Goal: Task Accomplishment & Management: Manage account settings

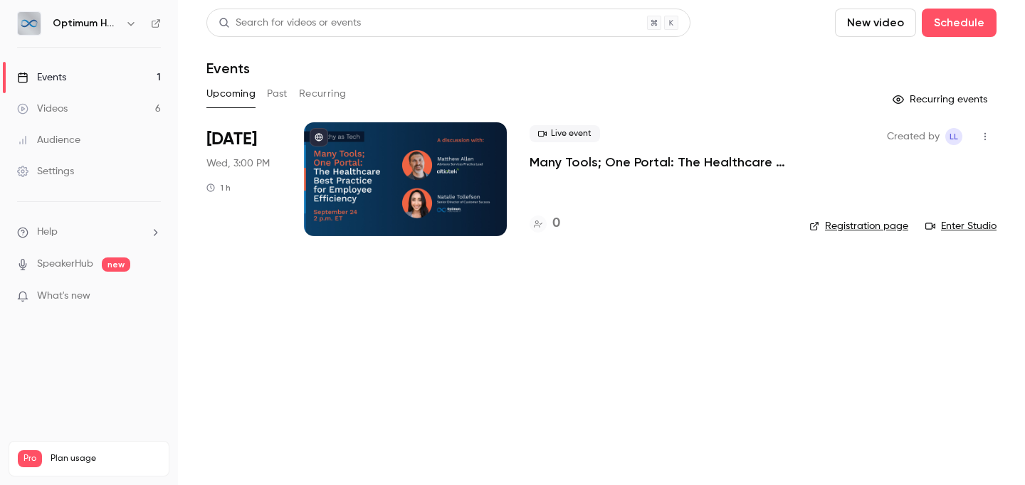
click at [63, 173] on div "Settings" at bounding box center [45, 171] width 57 height 14
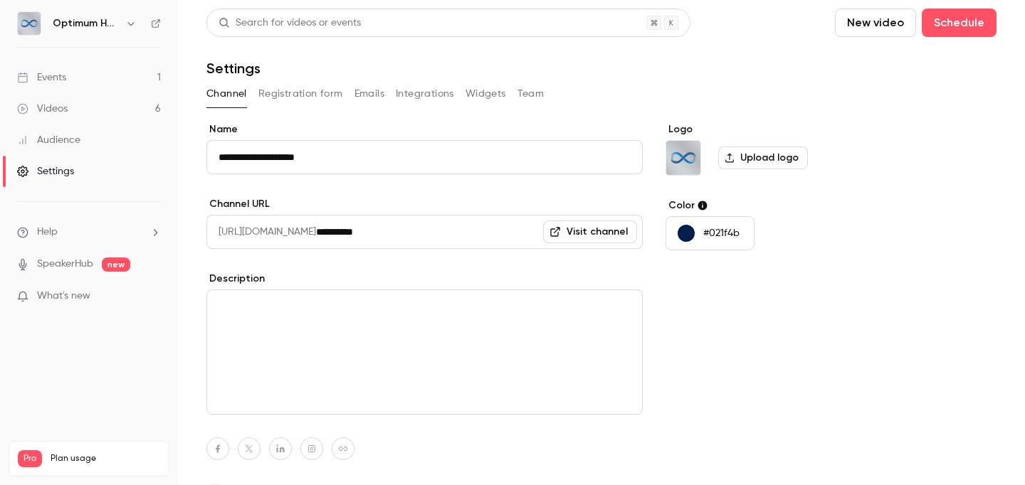
click at [360, 95] on button "Emails" at bounding box center [369, 94] width 30 height 23
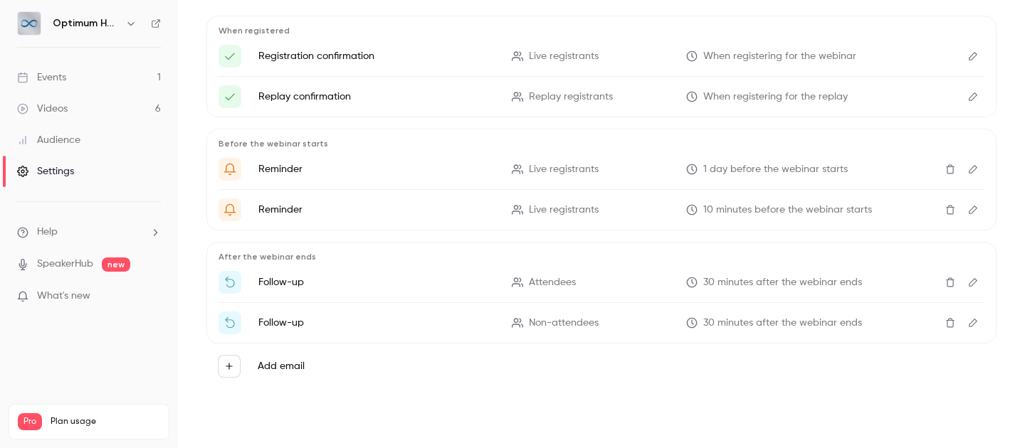
scroll to position [181, 0]
click at [233, 366] on icon "button" at bounding box center [229, 366] width 10 height 10
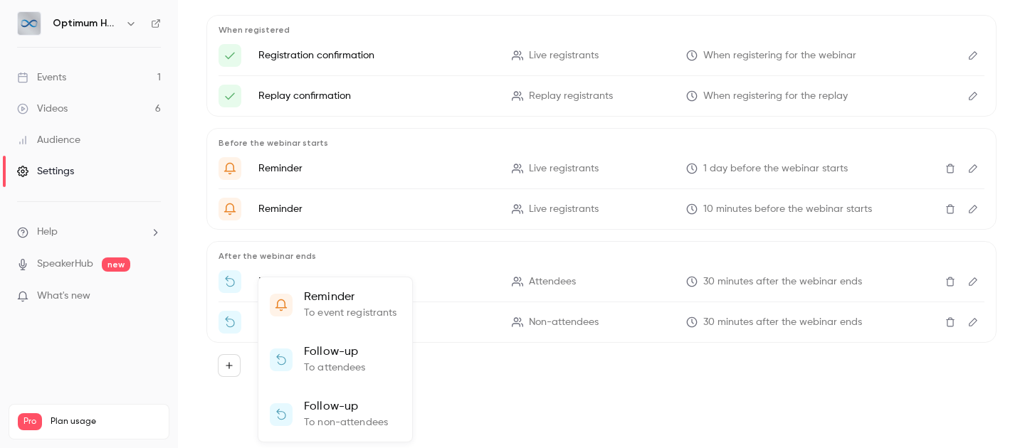
click at [470, 403] on div at bounding box center [512, 224] width 1025 height 448
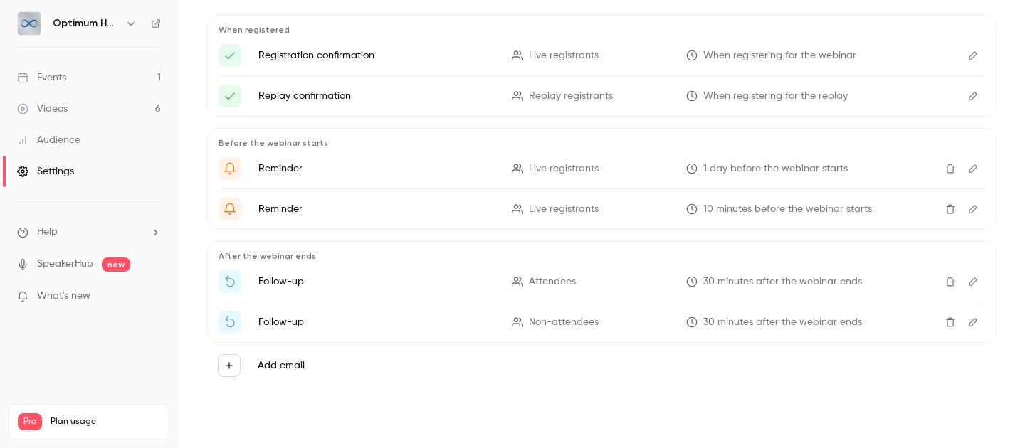
click at [228, 366] on icon "button" at bounding box center [229, 365] width 6 height 6
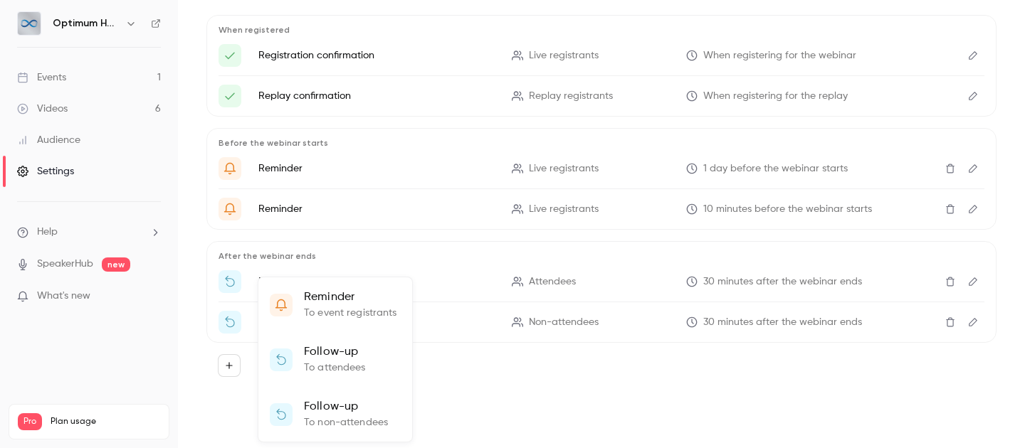
click at [359, 359] on p "Follow-up" at bounding box center [335, 352] width 62 height 17
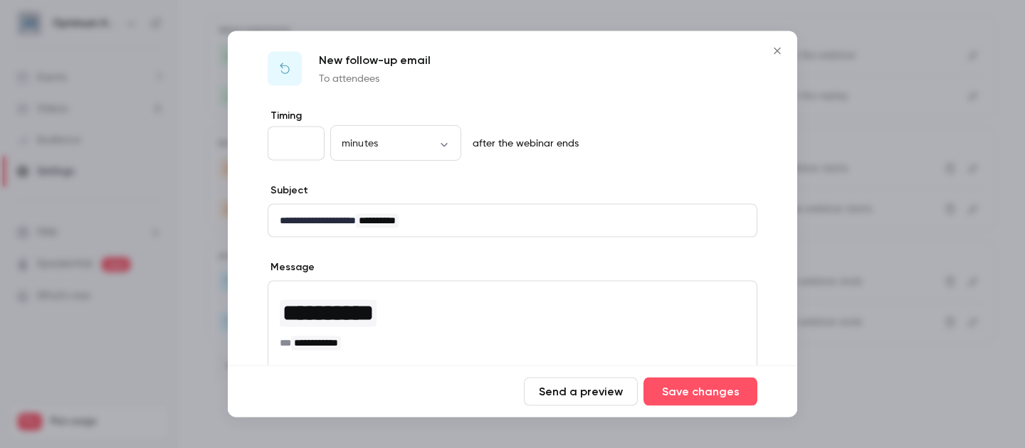
scroll to position [0, 0]
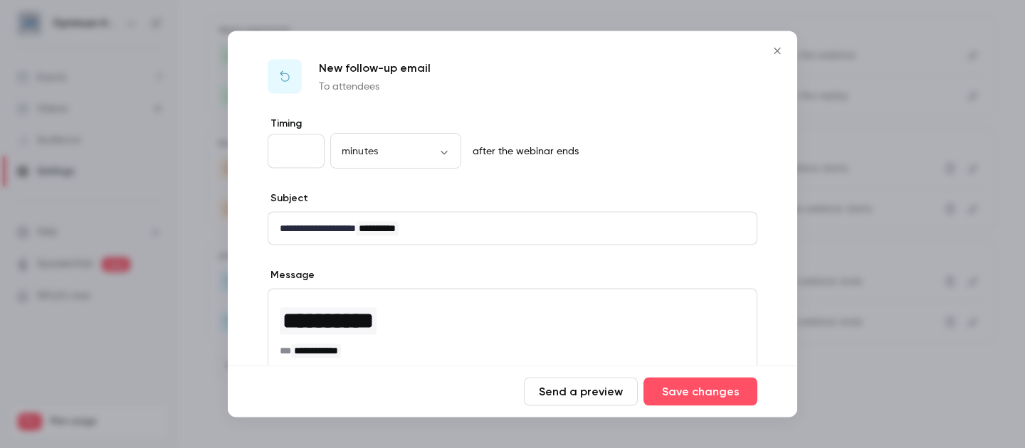
click at [295, 145] on input "**" at bounding box center [296, 152] width 57 height 34
click at [367, 145] on body "Optimum Healthcare IT Events 1 Videos 6 Audience Settings Help SpeakerHub new W…" at bounding box center [512, 224] width 1025 height 448
click at [396, 276] on li "days" at bounding box center [395, 272] width 131 height 37
type input "****"
drag, startPoint x: 299, startPoint y: 157, endPoint x: 266, endPoint y: 149, distance: 33.5
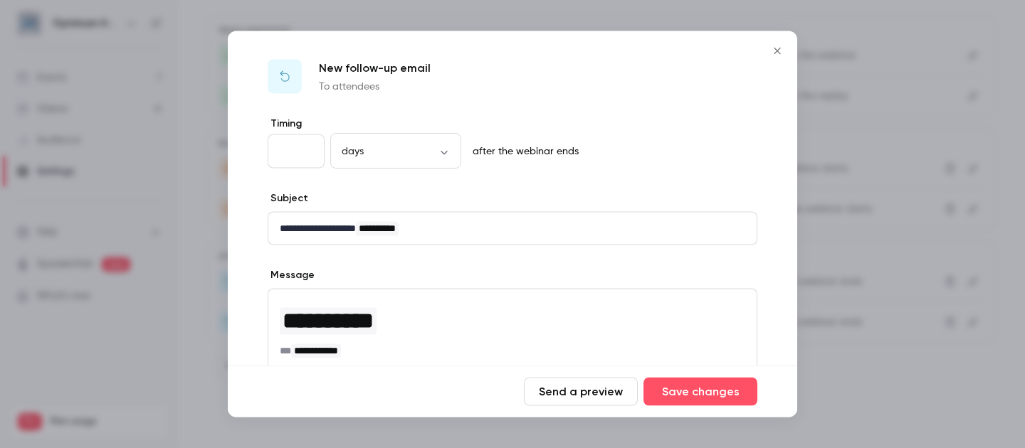
click at [266, 149] on div "**********" at bounding box center [512, 374] width 569 height 514
click at [511, 150] on p "after the webinar ends" at bounding box center [523, 151] width 112 height 14
click at [774, 56] on icon "Close" at bounding box center [777, 51] width 17 height 11
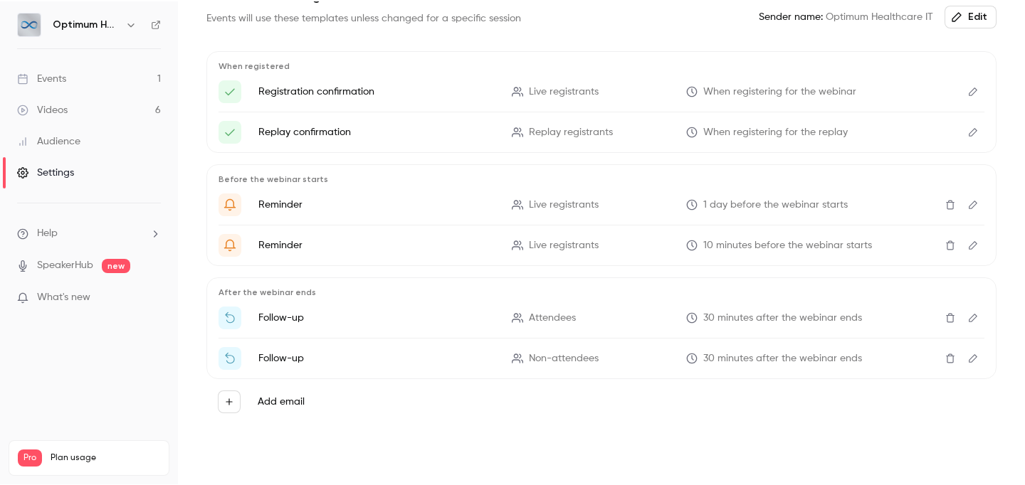
scroll to position [144, 0]
